Goal: Transaction & Acquisition: Purchase product/service

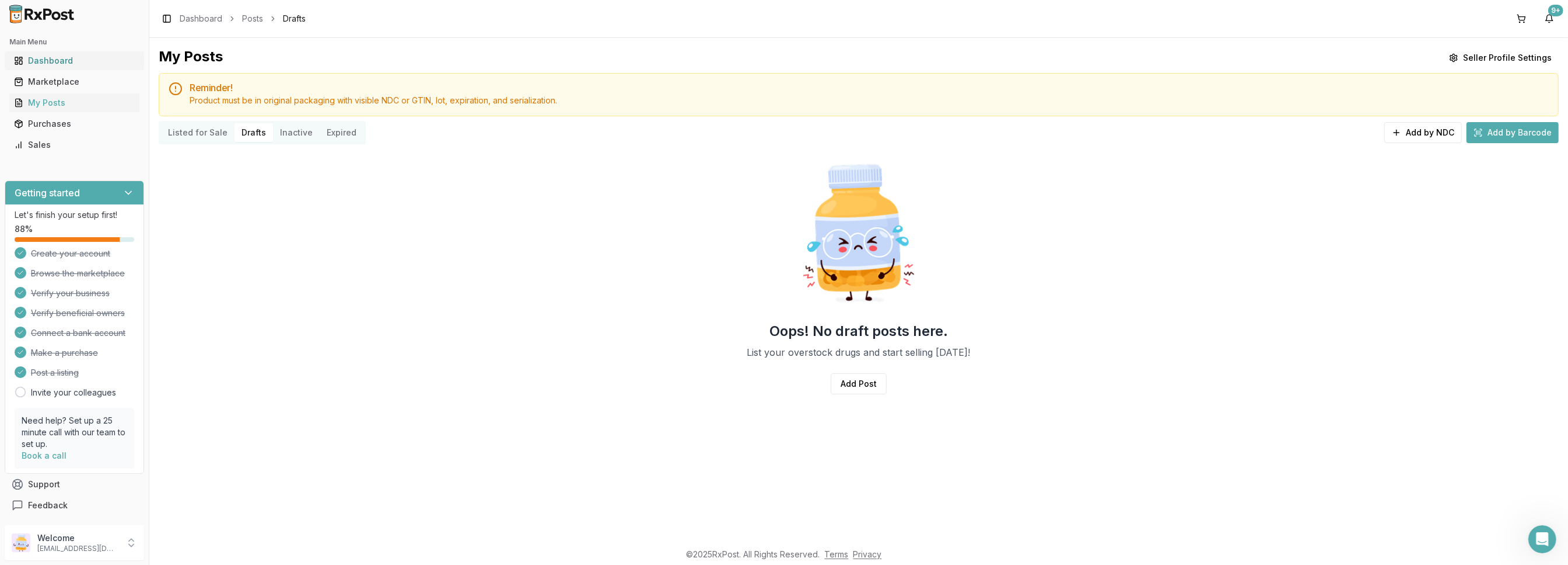
click at [56, 59] on div "Dashboard" at bounding box center [75, 60] width 121 height 12
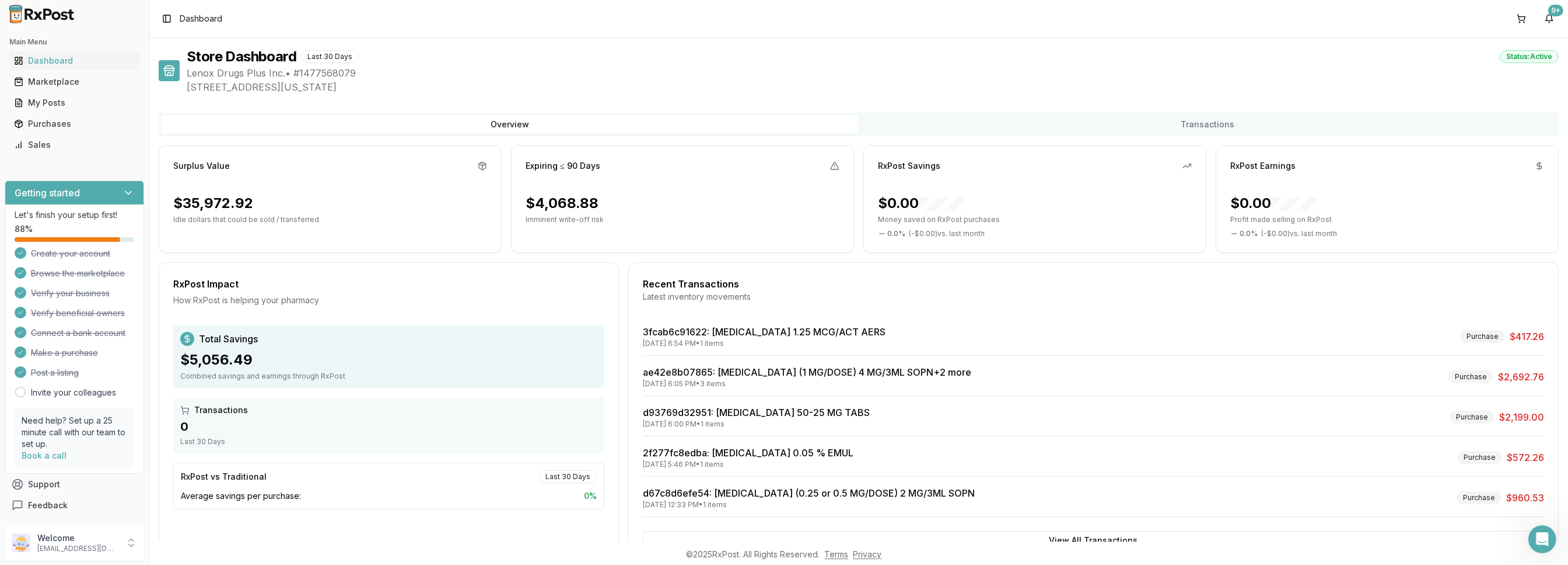
click at [208, 202] on div "$35,972.92" at bounding box center [213, 203] width 80 height 18
click at [481, 167] on icon at bounding box center [483, 166] width 10 height 10
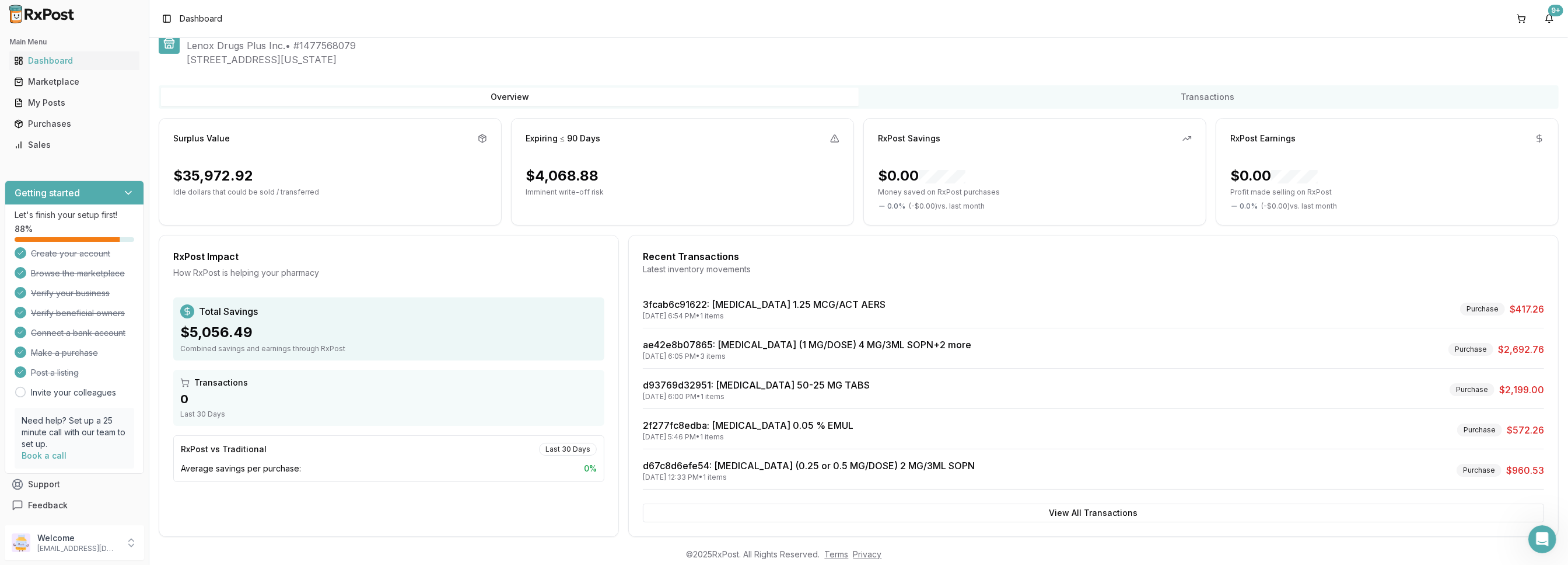
scroll to position [39, 0]
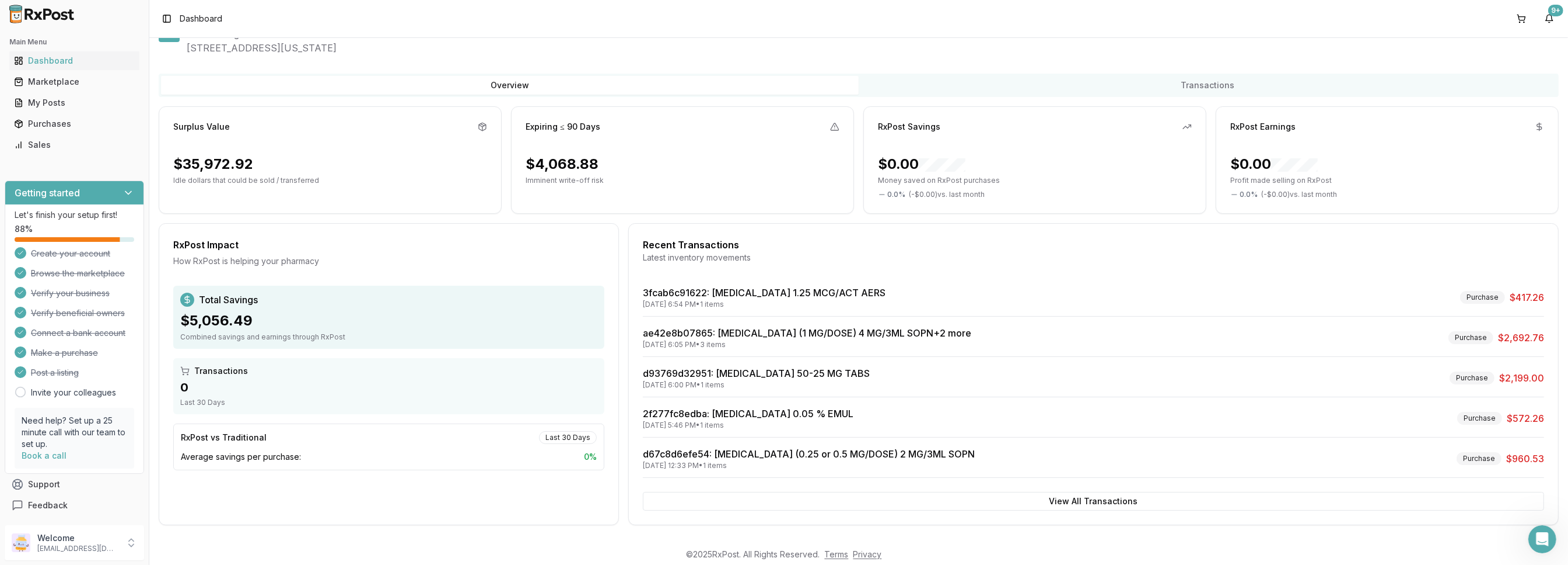
click at [289, 181] on p "Idle dollars that could be sold / transferred" at bounding box center [330, 181] width 314 height 10
click at [354, 328] on div "$5,056.49" at bounding box center [389, 320] width 417 height 18
click at [139, 10] on div at bounding box center [74, 14] width 149 height 28
click at [32, 84] on div "Marketplace" at bounding box center [75, 81] width 121 height 12
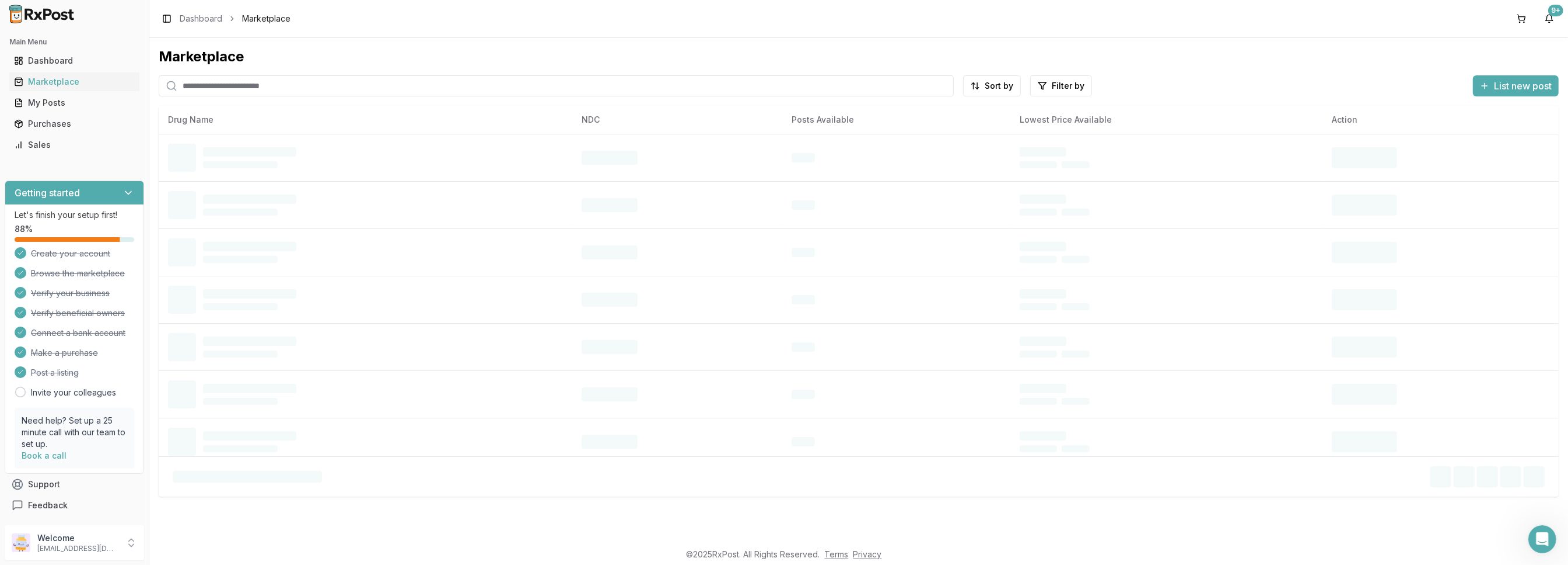
click at [223, 84] on input "search" at bounding box center [557, 86] width 795 height 21
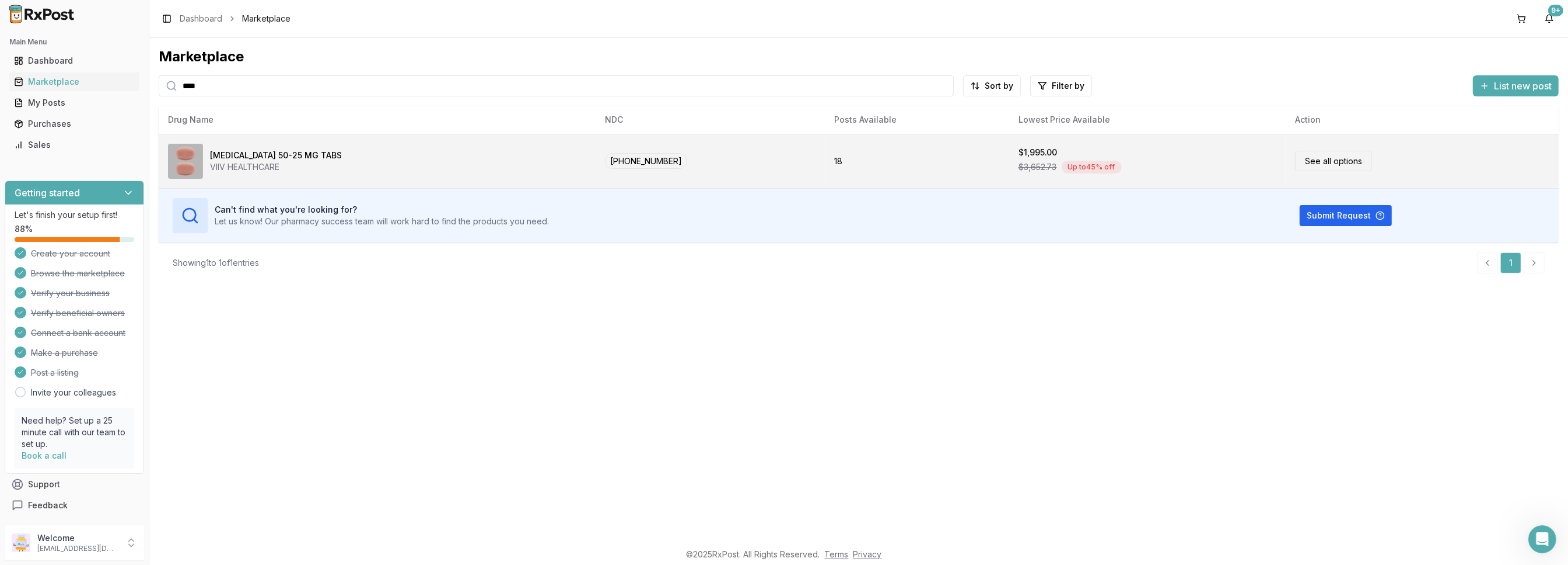
type input "****"
click at [518, 153] on div "[MEDICAL_DATA] 50-25 MG TABS VIIV HEALTHCARE" at bounding box center [377, 162] width 418 height 35
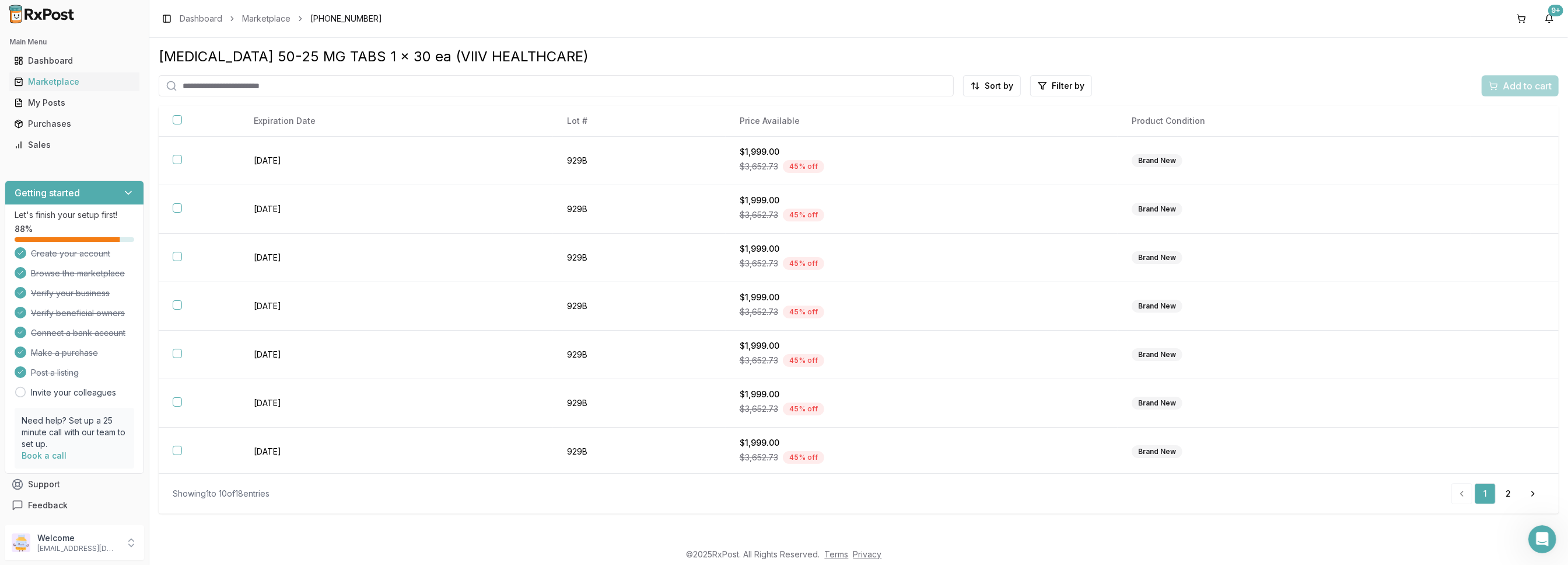
click at [165, 533] on div "[MEDICAL_DATA] 50-25 MG TABS 1 x 30 ea (VIIV HEALTHCARE) Sort by Filter by Add …" at bounding box center [859, 290] width 1419 height 504
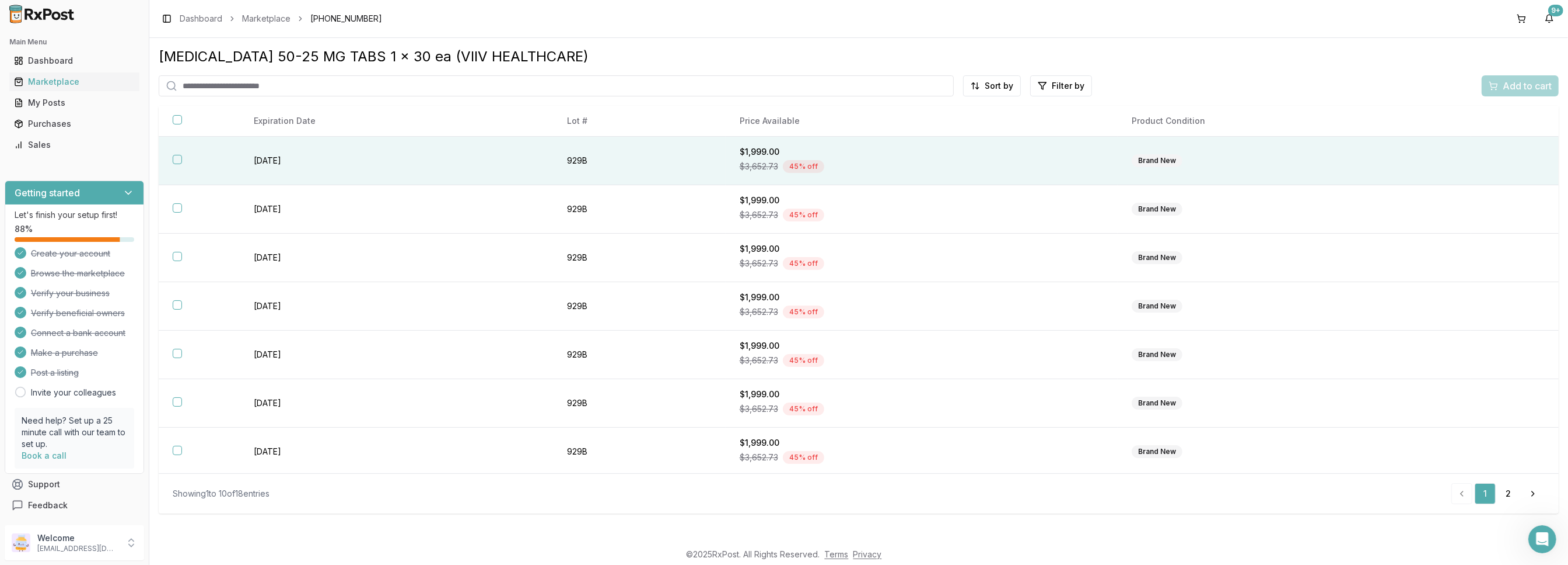
click at [972, 158] on div "$3,652.73 45 % off" at bounding box center [922, 166] width 364 height 18
click at [184, 43] on div "[MEDICAL_DATA] 50-25 MG TABS 1 x 30 ea (VIIV HEALTHCARE) Sort by Filter by Add …" at bounding box center [859, 290] width 1419 height 504
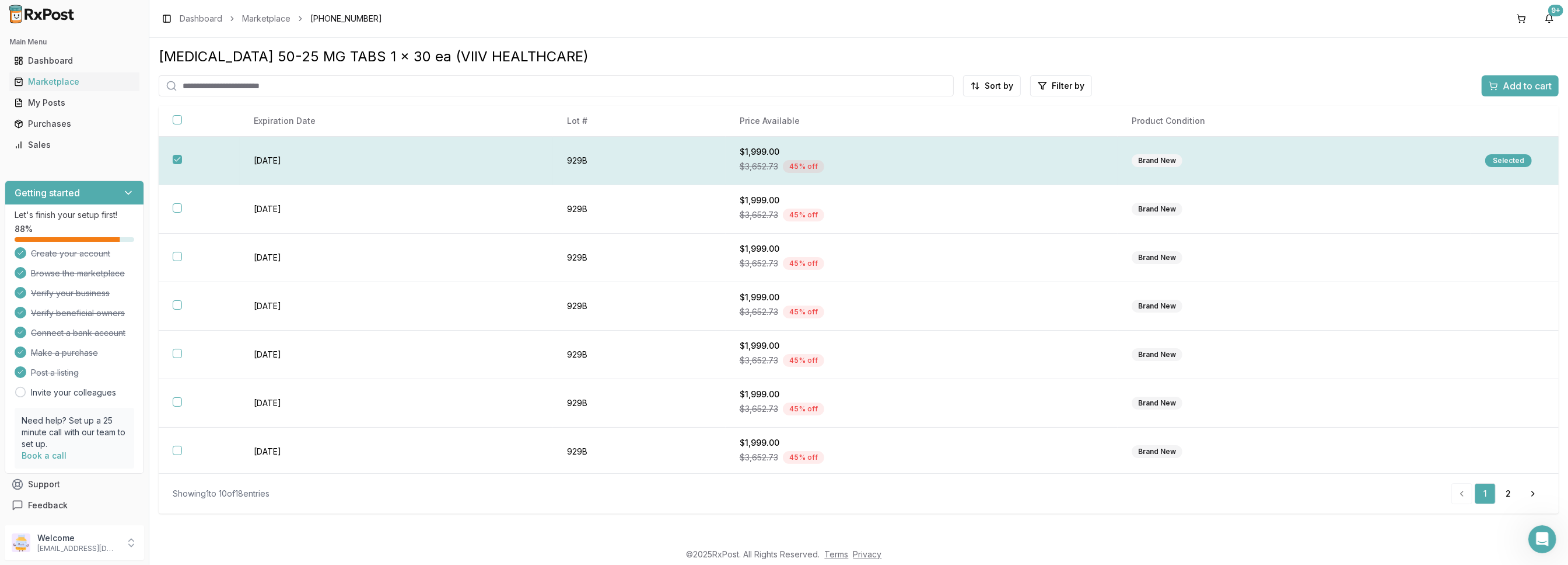
click at [1497, 160] on div "Selected" at bounding box center [1508, 161] width 47 height 13
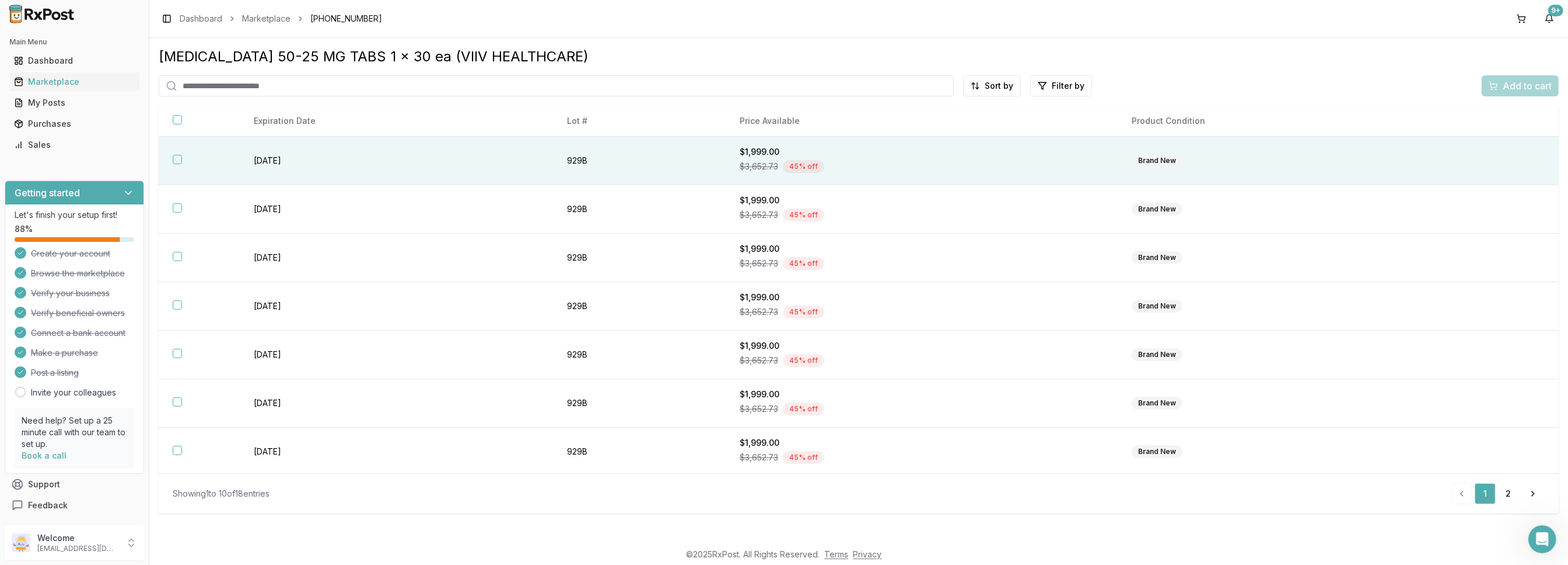
click at [1208, 169] on td "Brand New" at bounding box center [1294, 161] width 354 height 49
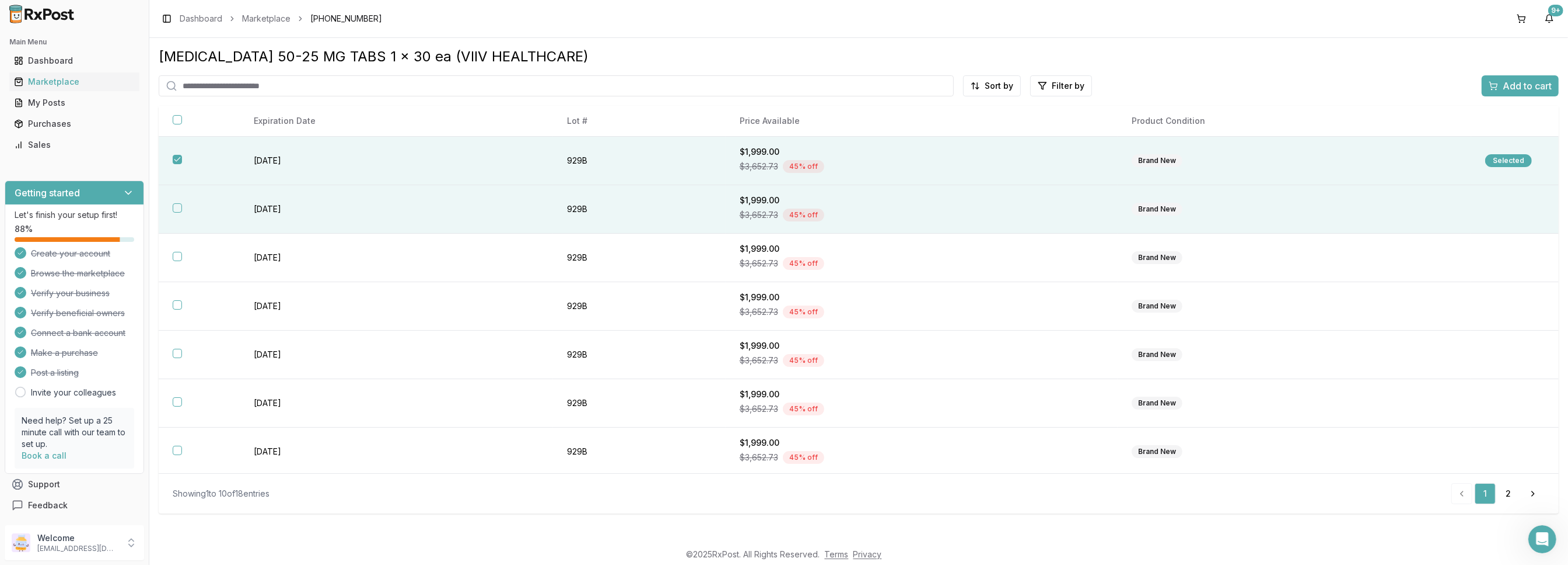
click at [179, 209] on button "button" at bounding box center [177, 208] width 10 height 10
click at [1507, 84] on span "Add to cart" at bounding box center [1527, 86] width 49 height 14
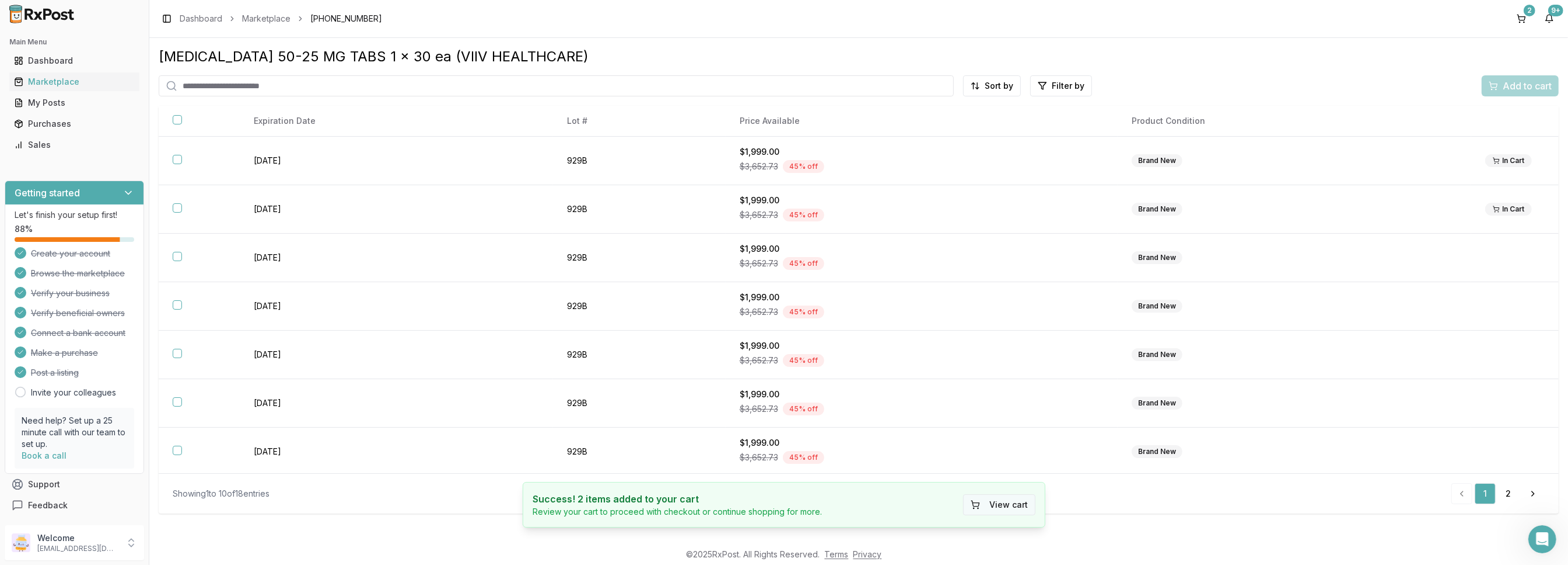
click at [1003, 501] on button "View cart" at bounding box center [999, 505] width 72 height 21
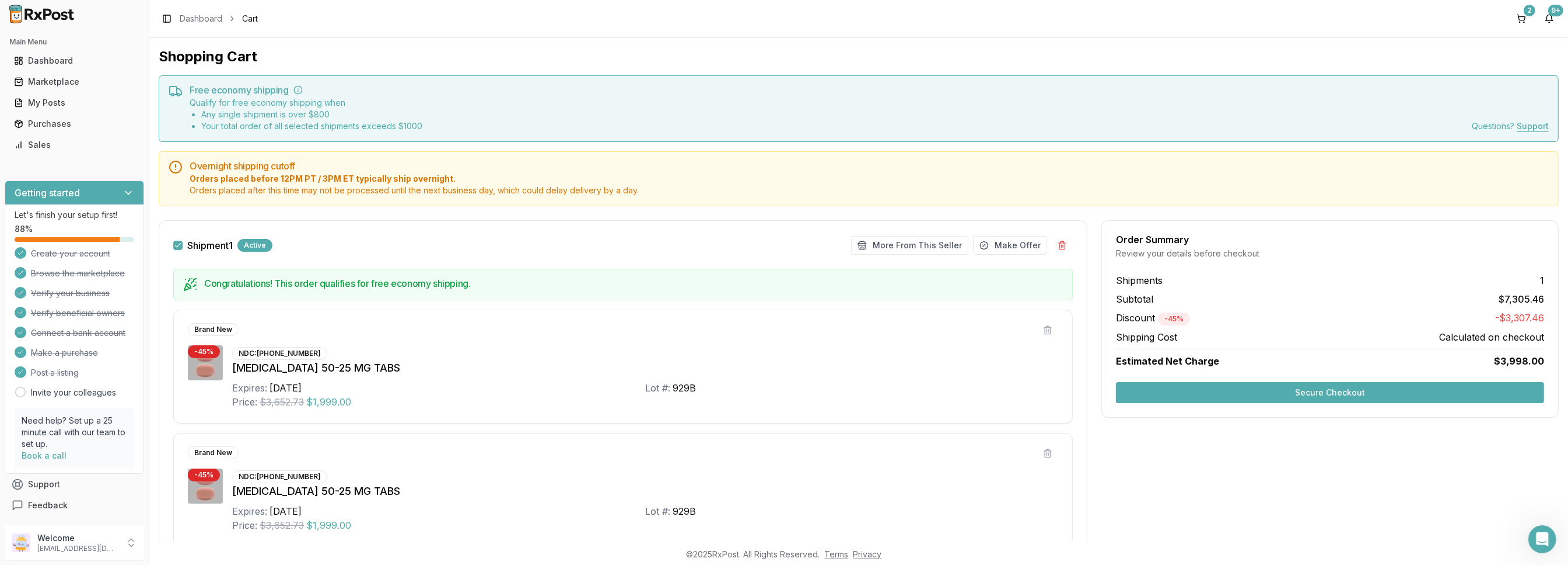
scroll to position [134, 0]
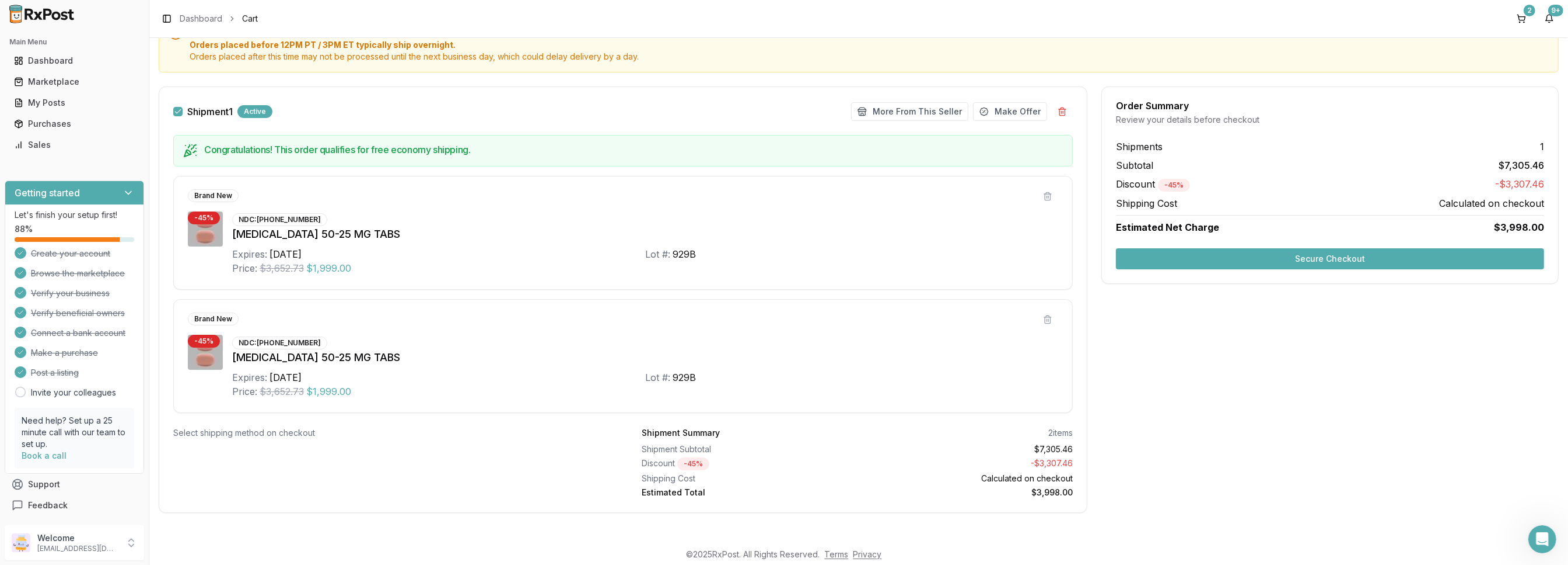
click at [1156, 256] on button "Secure Checkout" at bounding box center [1330, 259] width 429 height 21
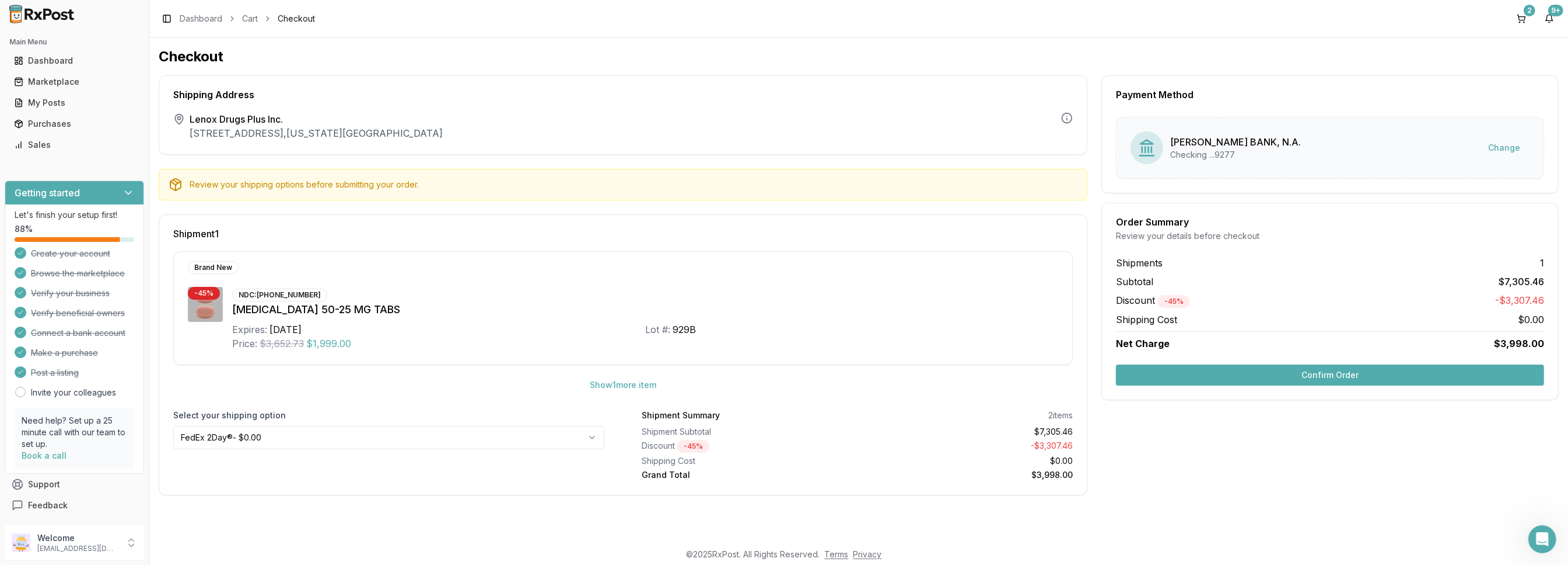
click at [1371, 366] on button "Confirm Order" at bounding box center [1330, 375] width 429 height 21
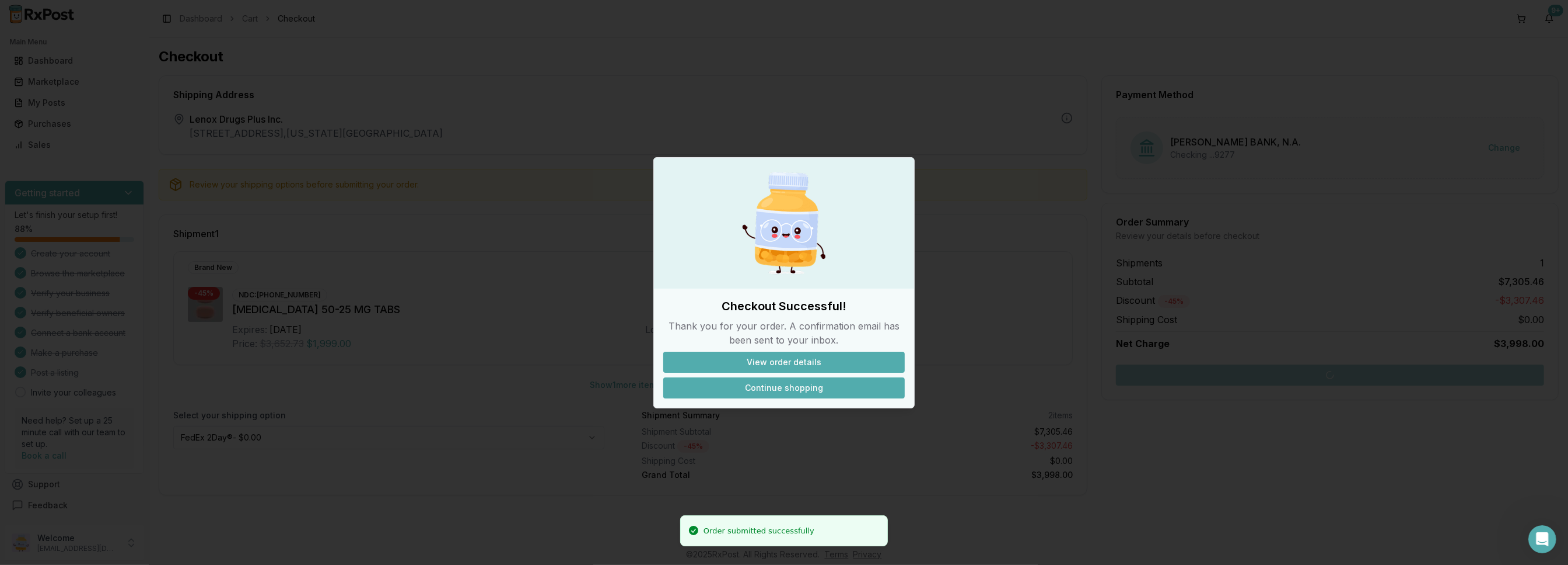
click at [768, 386] on button "Continue shopping" at bounding box center [784, 388] width 242 height 21
